Goal: Transaction & Acquisition: Purchase product/service

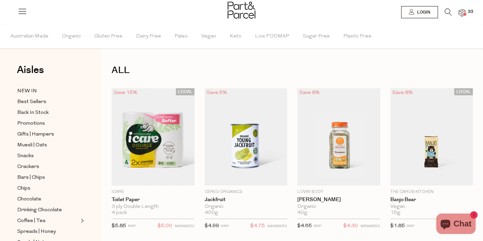
click at [462, 10] on img at bounding box center [462, 13] width 7 height 8
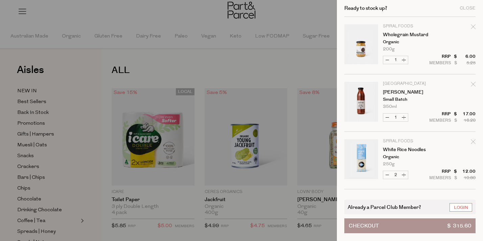
click at [473, 26] on icon "Remove Wholegrain Mustard" at bounding box center [473, 26] width 5 height 5
type input "Add Membership"
click at [389, 58] on button "Decrease Wholegrain Mustard" at bounding box center [387, 60] width 8 height 8
type input "0"
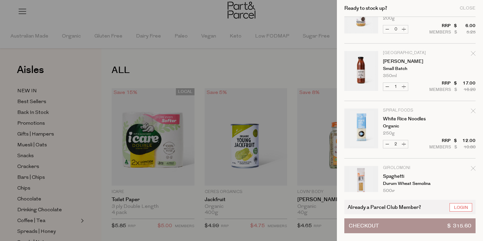
scroll to position [33, 0]
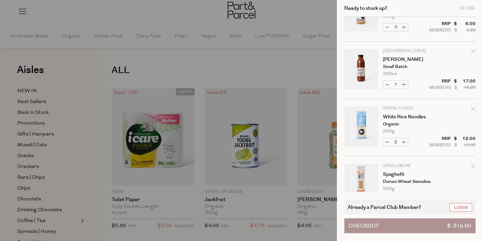
click at [385, 85] on button "Decrease Tomato Ketchup" at bounding box center [387, 85] width 8 height 8
type input "0"
click at [389, 83] on button "Decrease Tomato Ketchup" at bounding box center [387, 85] width 8 height 8
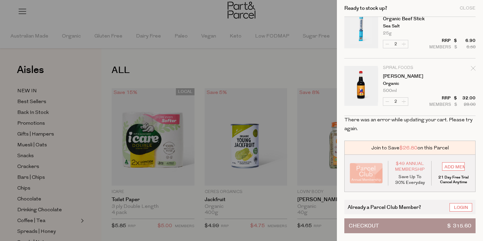
scroll to position [1574, 1]
click at [322, 69] on div at bounding box center [241, 120] width 483 height 241
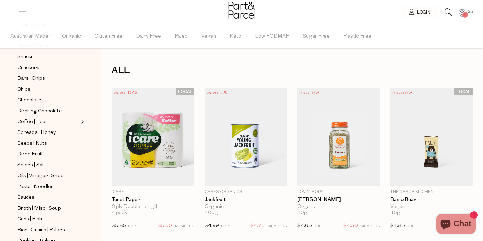
scroll to position [100, 0]
click at [27, 199] on span "Sauces" at bounding box center [25, 197] width 17 height 8
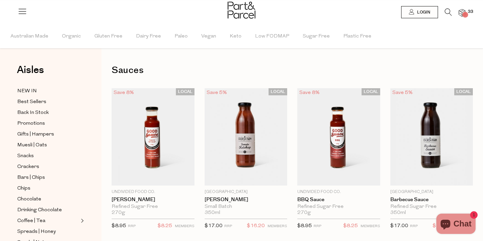
type input "2"
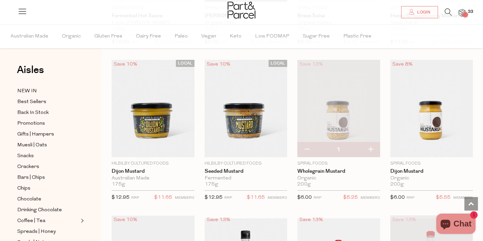
scroll to position [1593, 0]
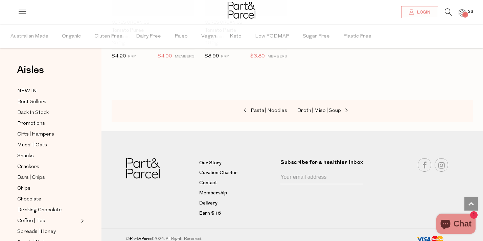
scroll to position [2673, 0]
